Goal: Share content: Share content

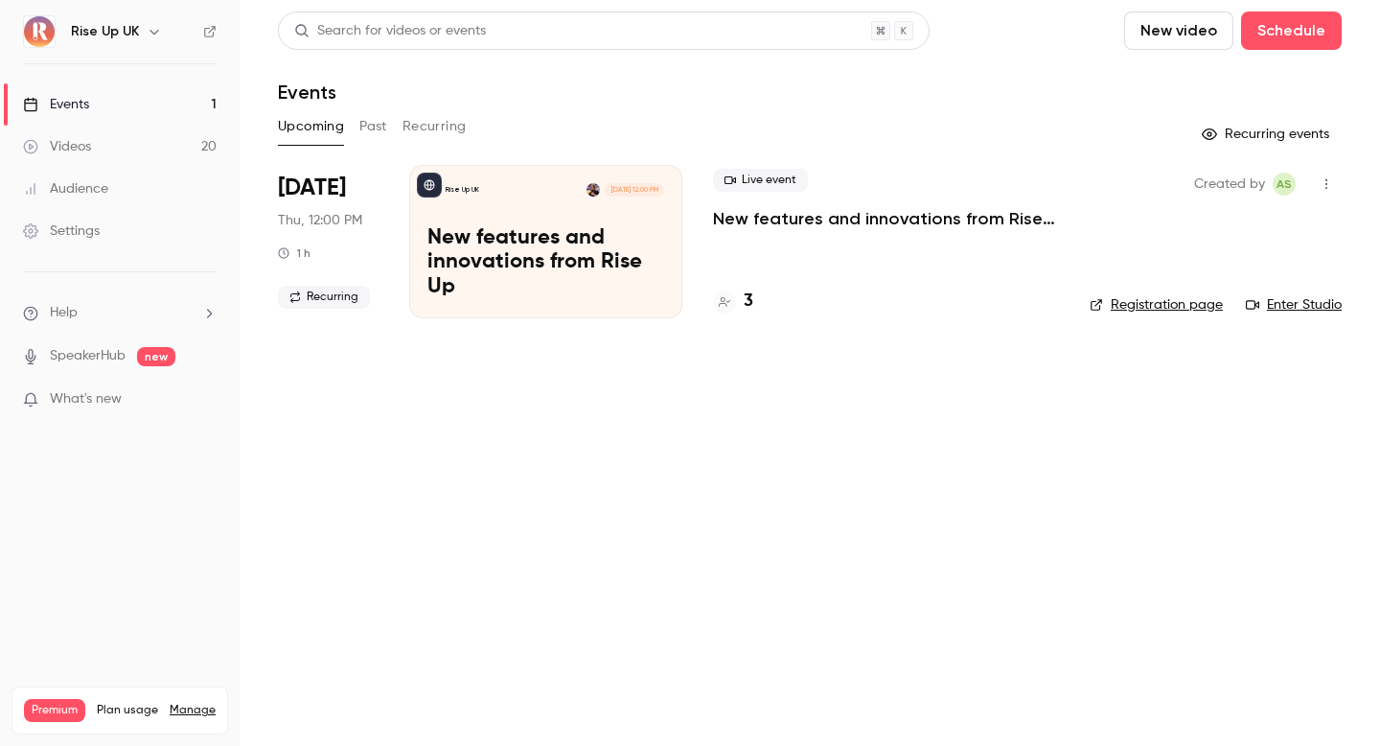
click at [143, 24] on button "button" at bounding box center [154, 31] width 23 height 23
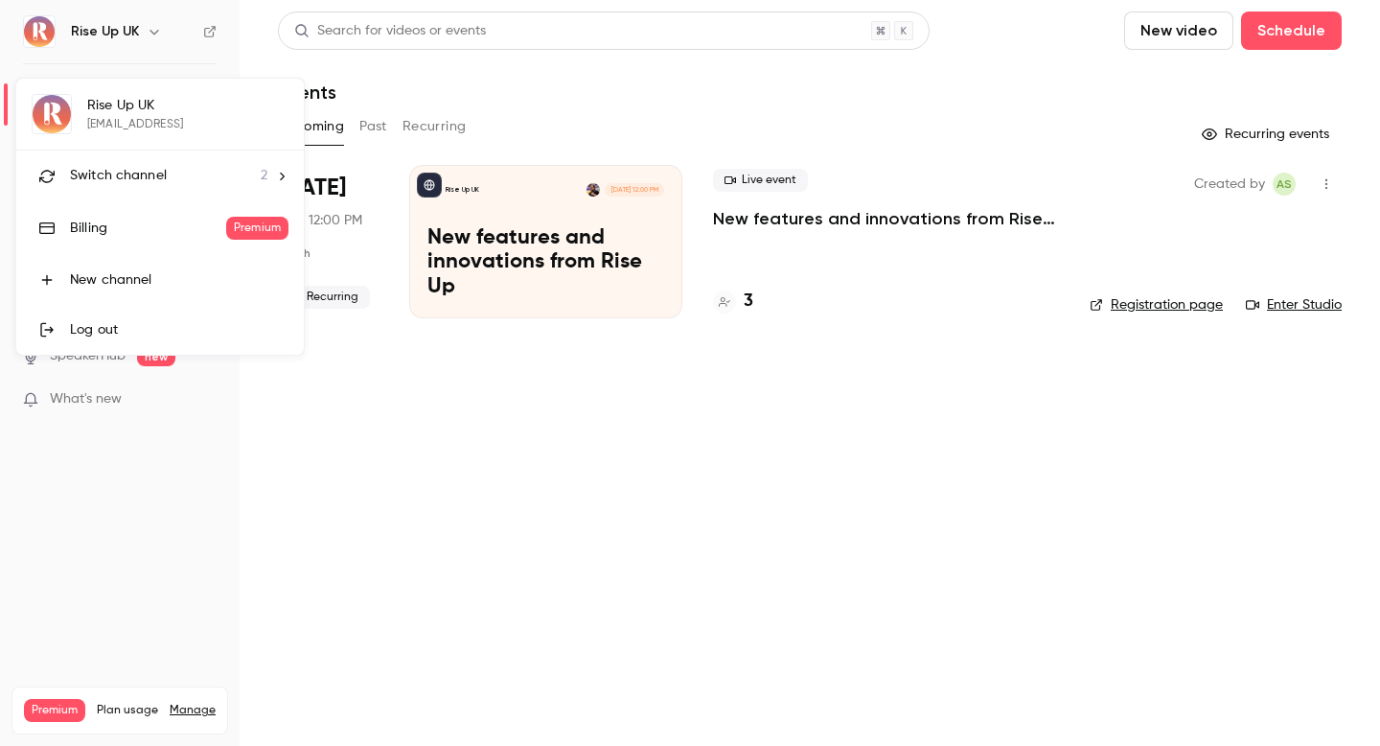
click at [161, 157] on li "Switch channel 2" at bounding box center [159, 175] width 287 height 51
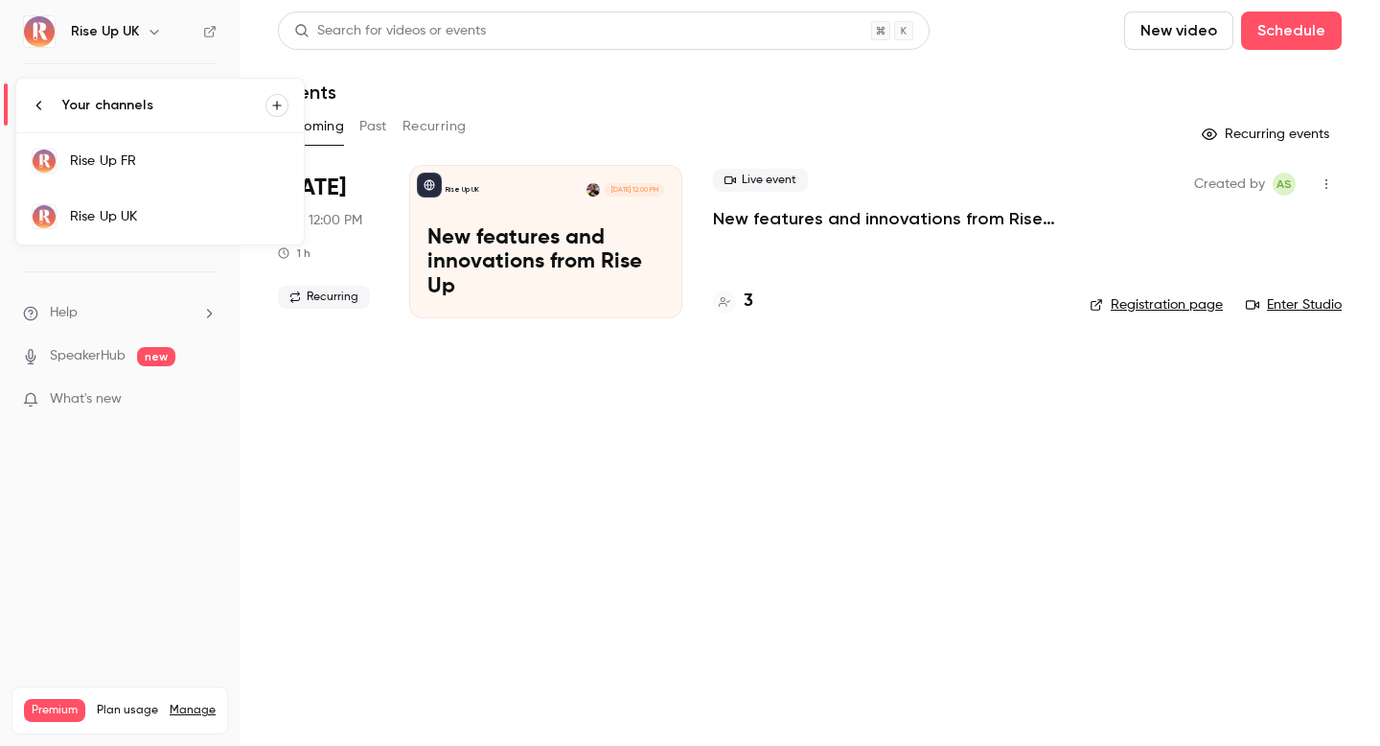
click at [166, 156] on div "Rise Up FR" at bounding box center [179, 160] width 218 height 19
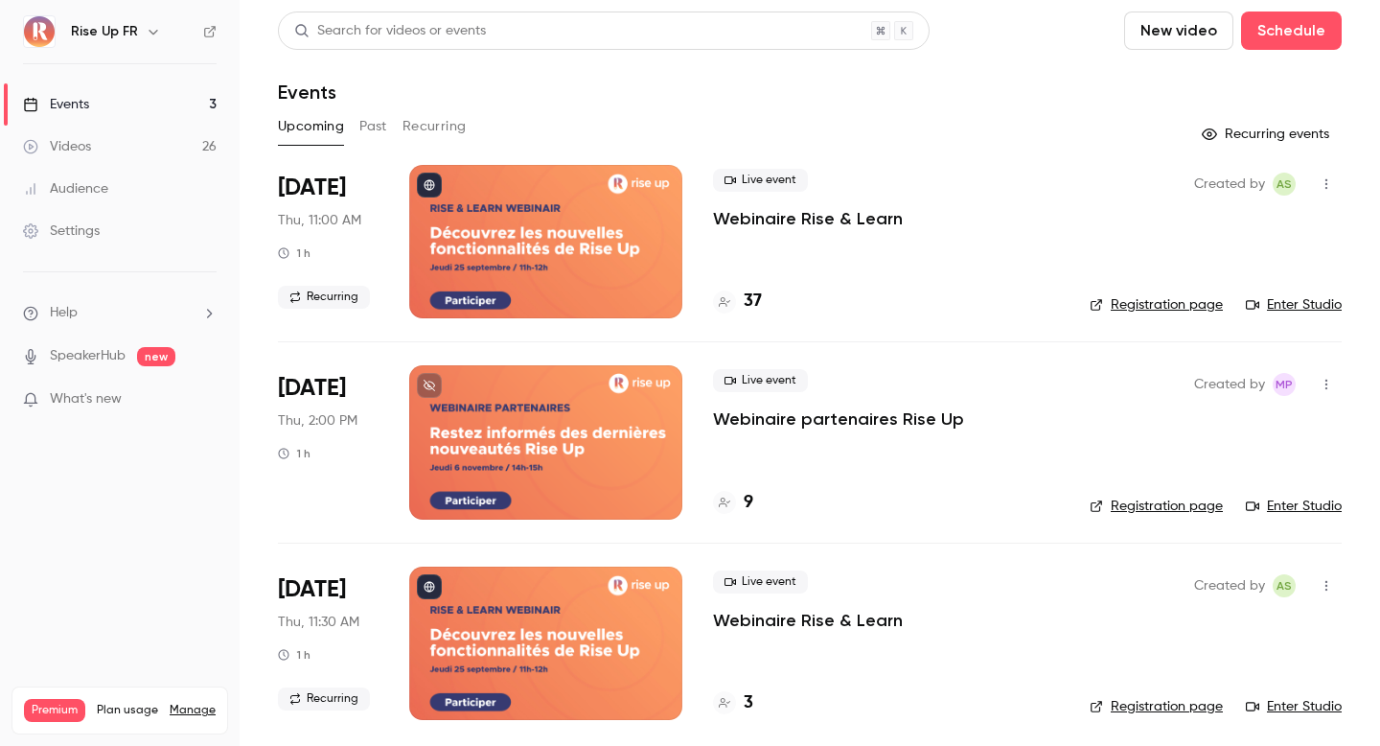
click at [373, 128] on button "Past" at bounding box center [373, 126] width 28 height 31
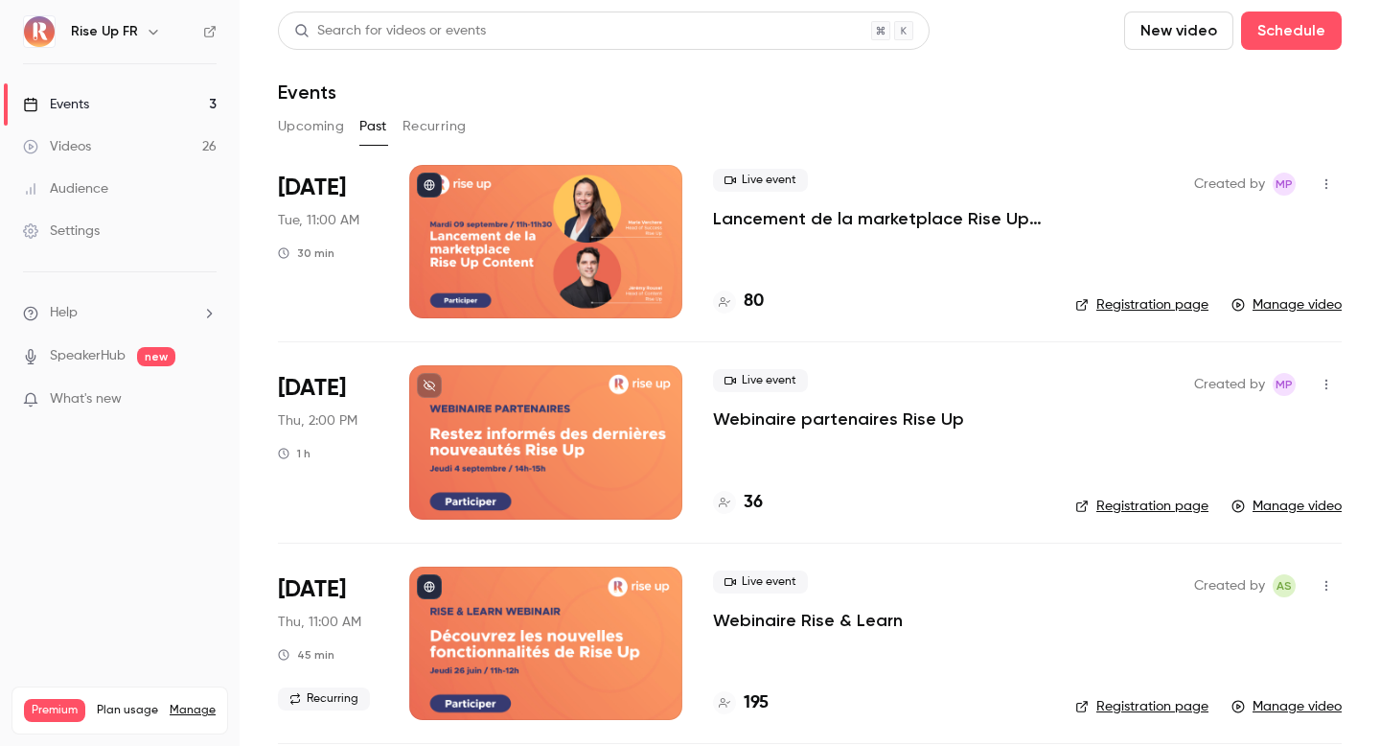
click at [1169, 307] on link "Registration page" at bounding box center [1141, 304] width 133 height 19
click at [611, 262] on div at bounding box center [545, 241] width 273 height 153
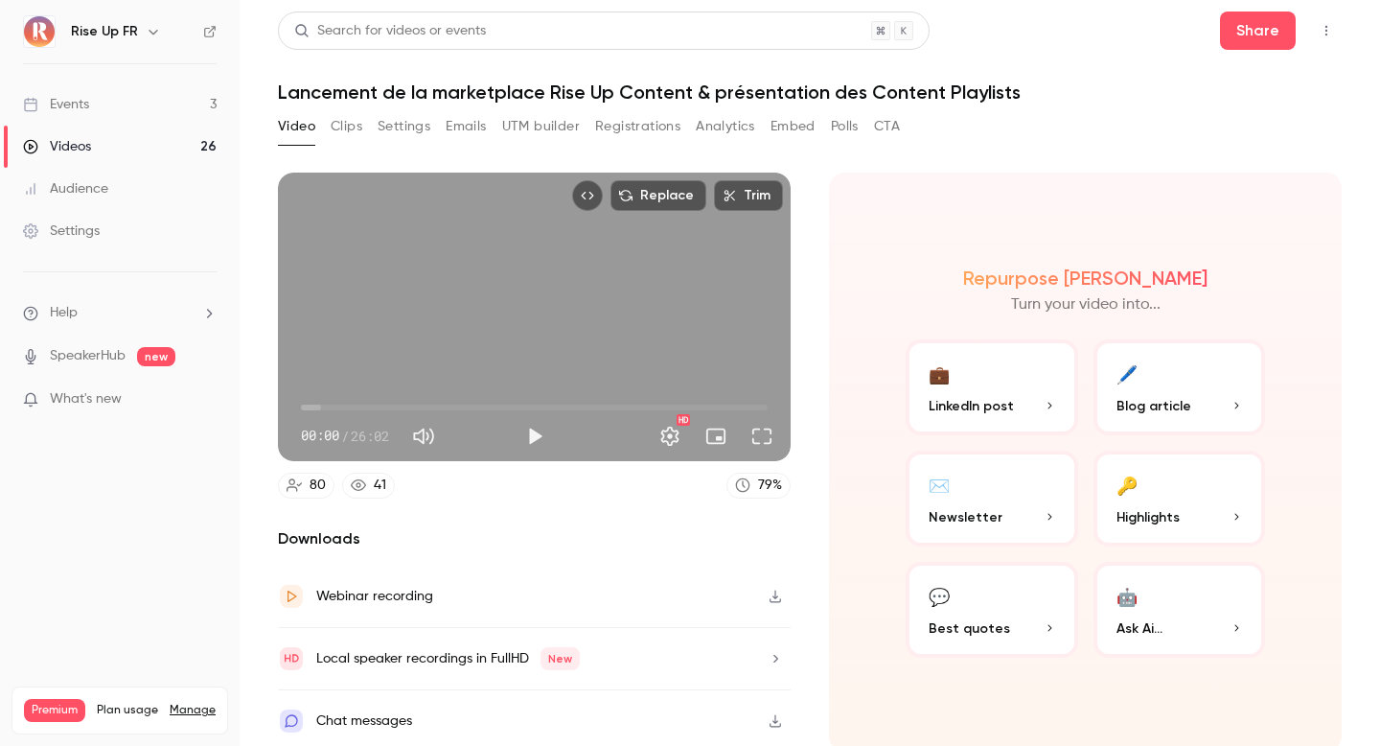
click at [640, 123] on button "Registrations" at bounding box center [637, 126] width 85 height 31
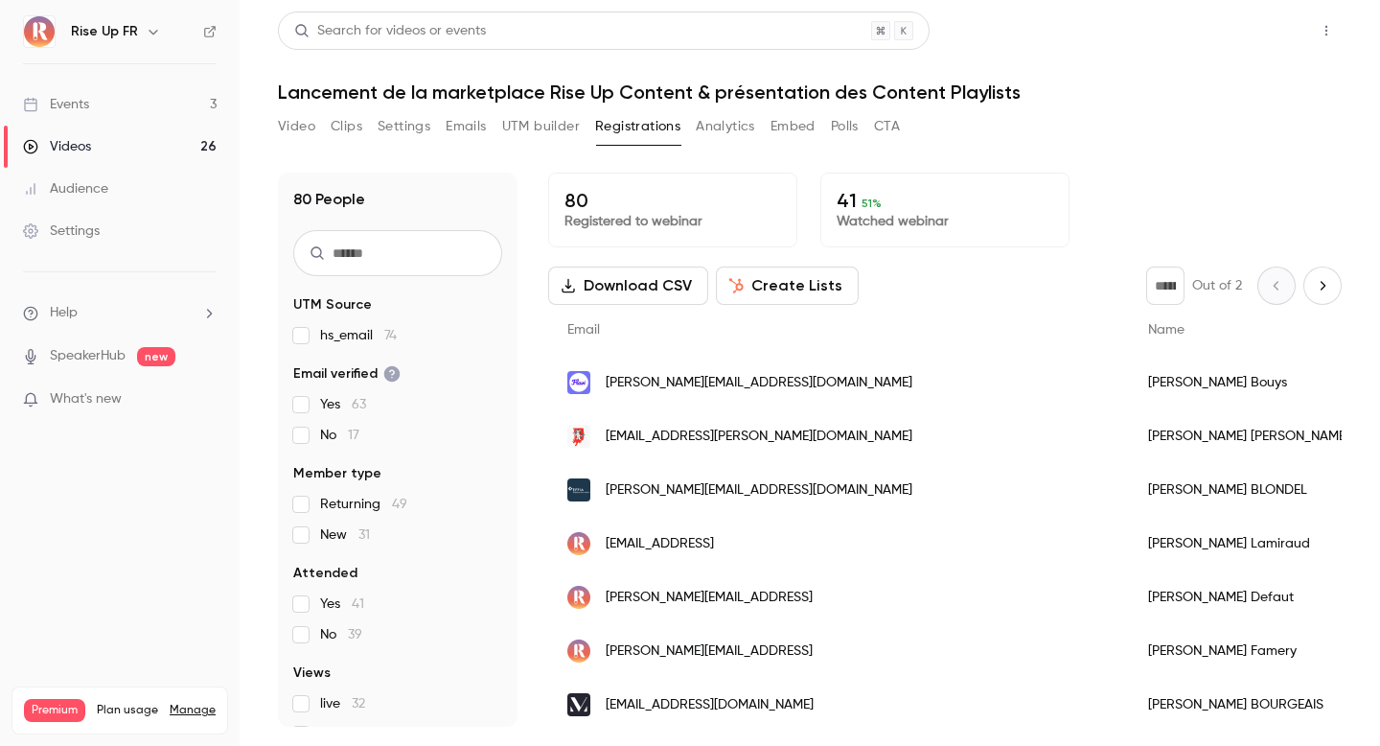
click at [1255, 33] on button "Share" at bounding box center [1258, 30] width 76 height 38
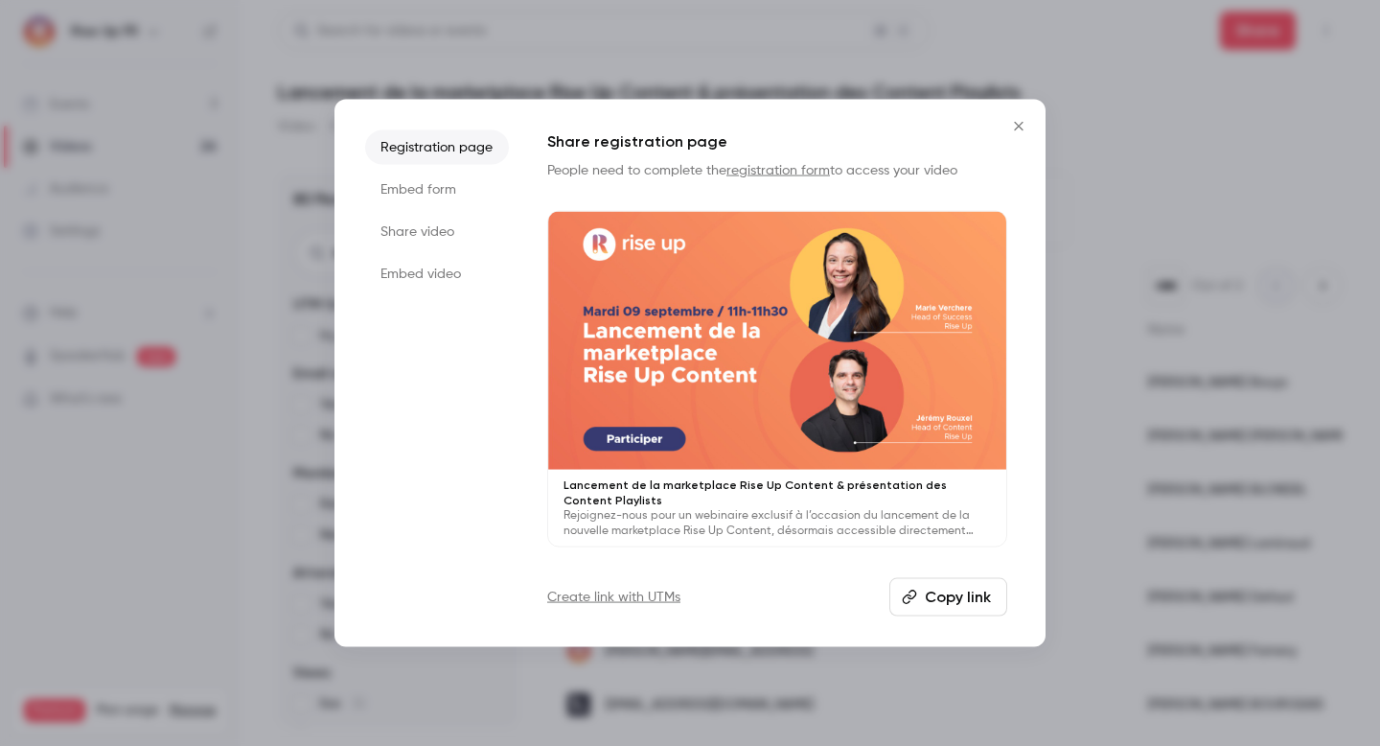
click at [423, 192] on li "Embed form" at bounding box center [437, 189] width 144 height 34
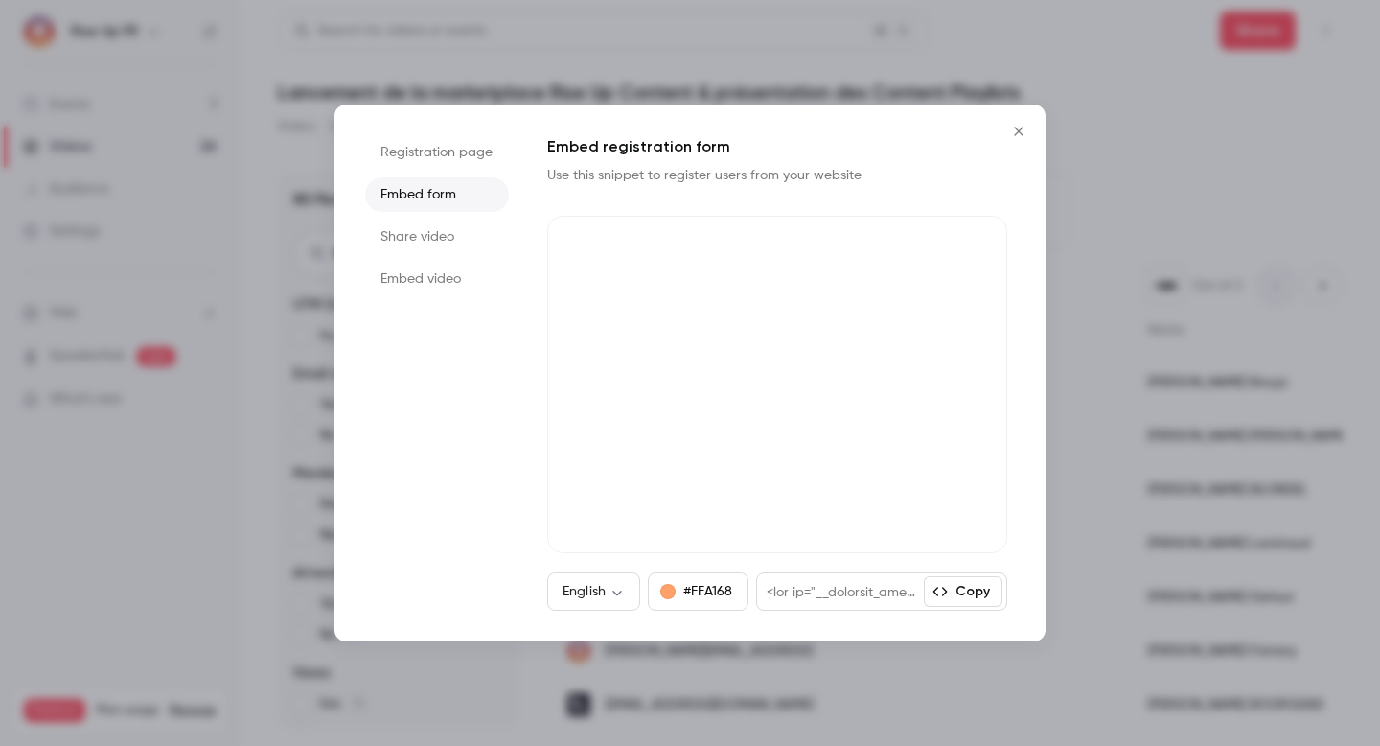
click at [423, 227] on li "Share video" at bounding box center [437, 236] width 144 height 34
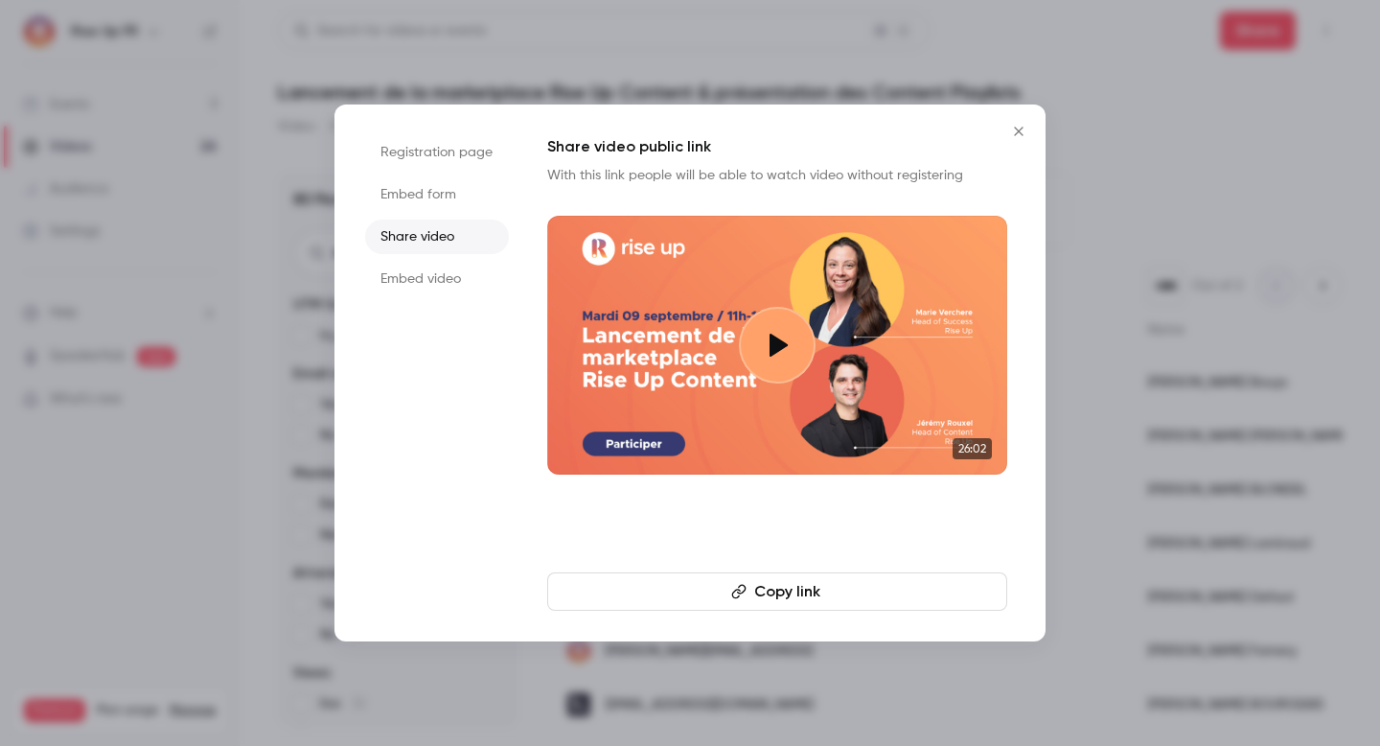
click at [792, 593] on button "Copy link" at bounding box center [777, 591] width 460 height 38
